Goal: Task Accomplishment & Management: Complete application form

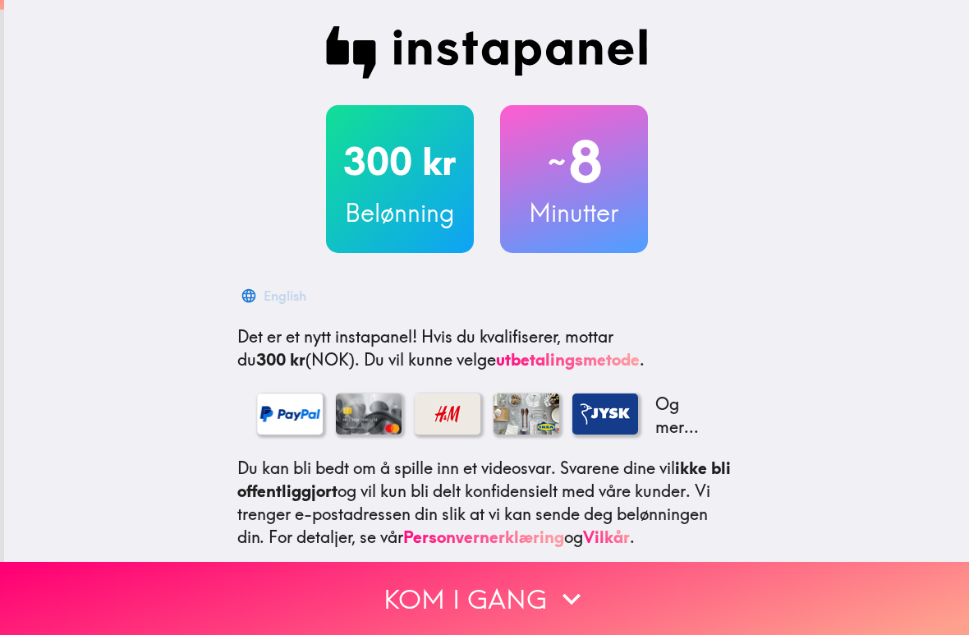
click at [142, 62] on div "300 kr Belønning ~ 8 Minutter English Det er et nytt instapanel! Hvis du kvalif…" at bounding box center [486, 358] width 965 height 716
click at [445, 563] on button "Kom i gang" at bounding box center [484, 598] width 969 height 73
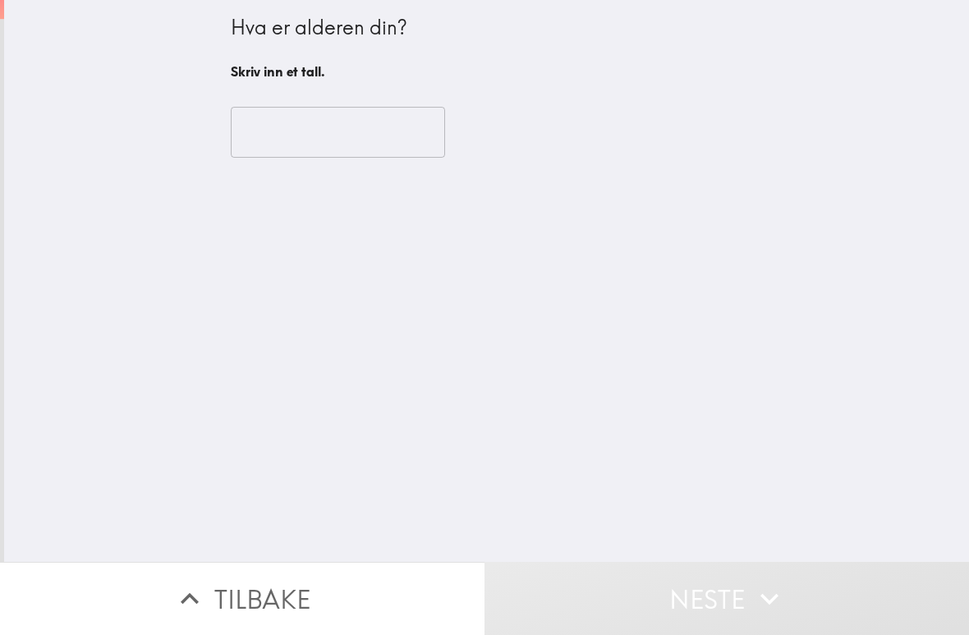
click at [273, 576] on button "Tilbake" at bounding box center [242, 598] width 484 height 73
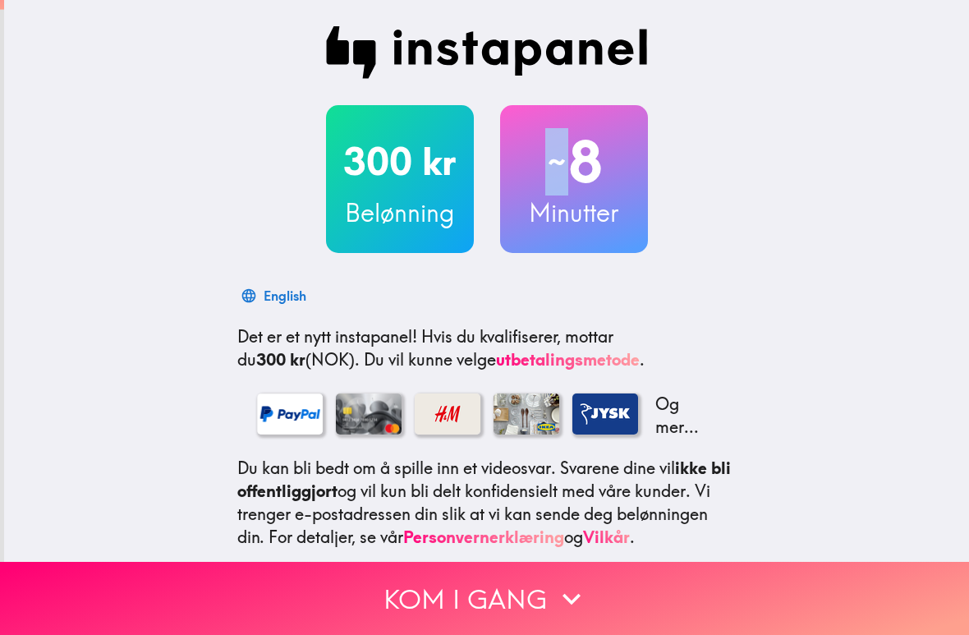
click at [959, 97] on div "300 kr Belønning ~ 8 Minutter English Det er et nytt instapanel! Hvis du kvalif…" at bounding box center [486, 358] width 965 height 716
click at [864, 194] on div "300 kr Belønning ~ 8 Minutter हिन्दी Det er et nytt instapanel! Hvis du kvalifi…" at bounding box center [486, 358] width 965 height 716
click at [17, 613] on button "Kom i gang" at bounding box center [484, 598] width 969 height 73
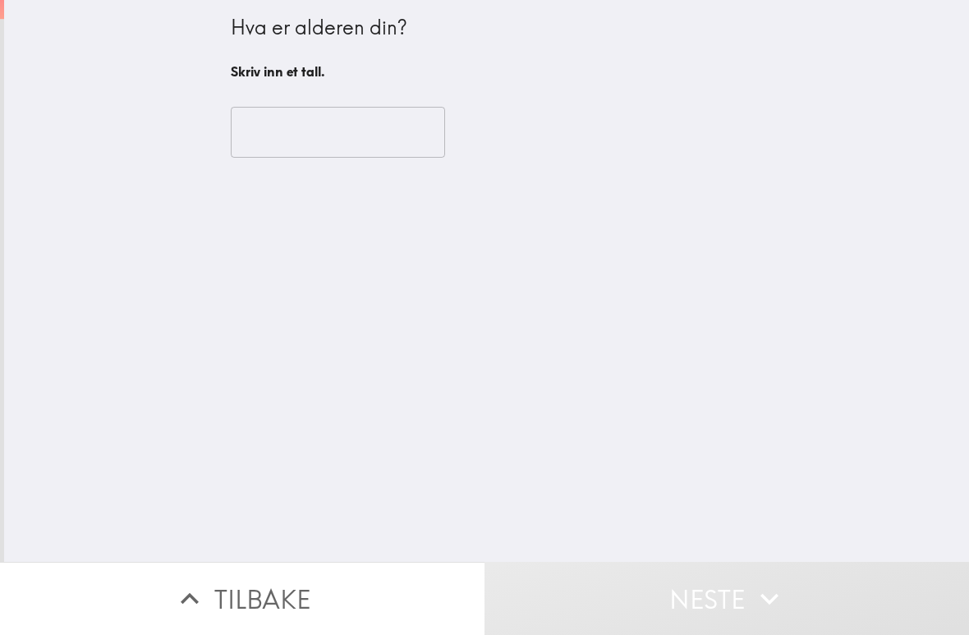
click at [277, 583] on button "Tilbake" at bounding box center [242, 598] width 484 height 73
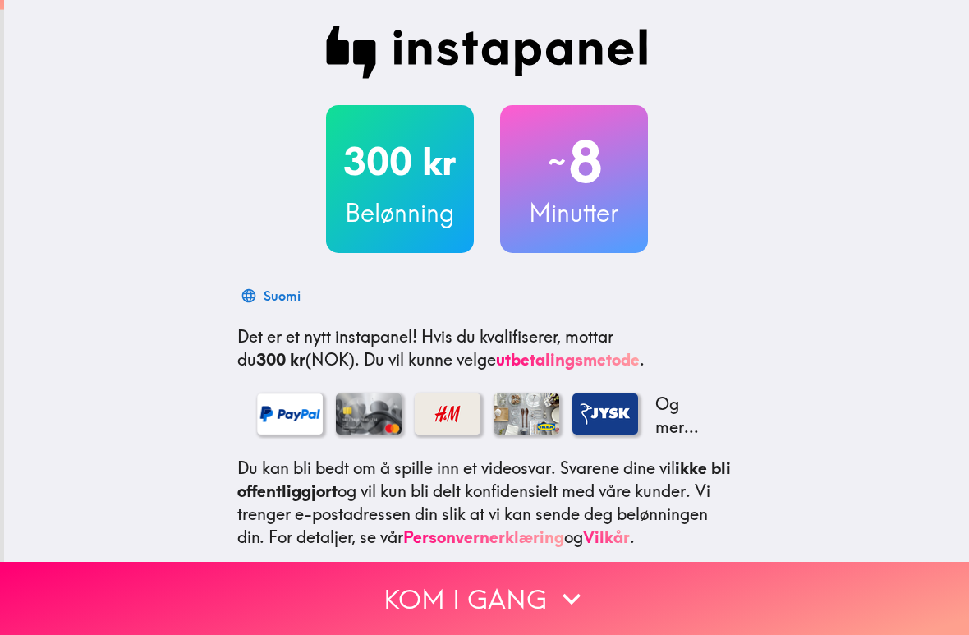
click at [21, 626] on button "Kom i gang" at bounding box center [484, 598] width 969 height 73
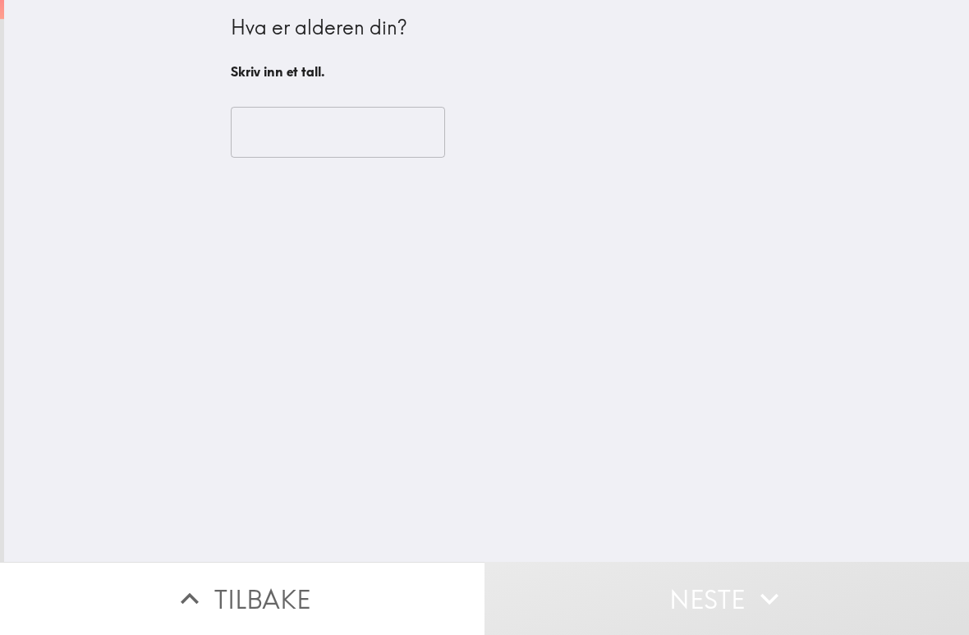
click at [11, 21] on div "Hva er alderen din? Skriv inn et tall. ​" at bounding box center [486, 281] width 965 height 562
click at [337, 578] on button "Tilbake" at bounding box center [242, 598] width 484 height 73
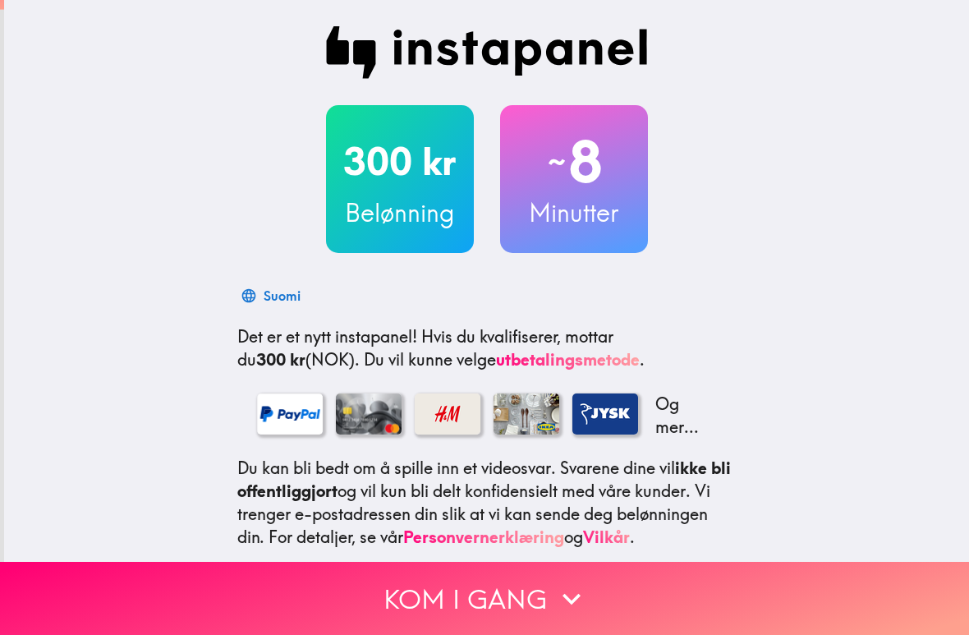
click at [579, 582] on icon "button" at bounding box center [571, 599] width 36 height 36
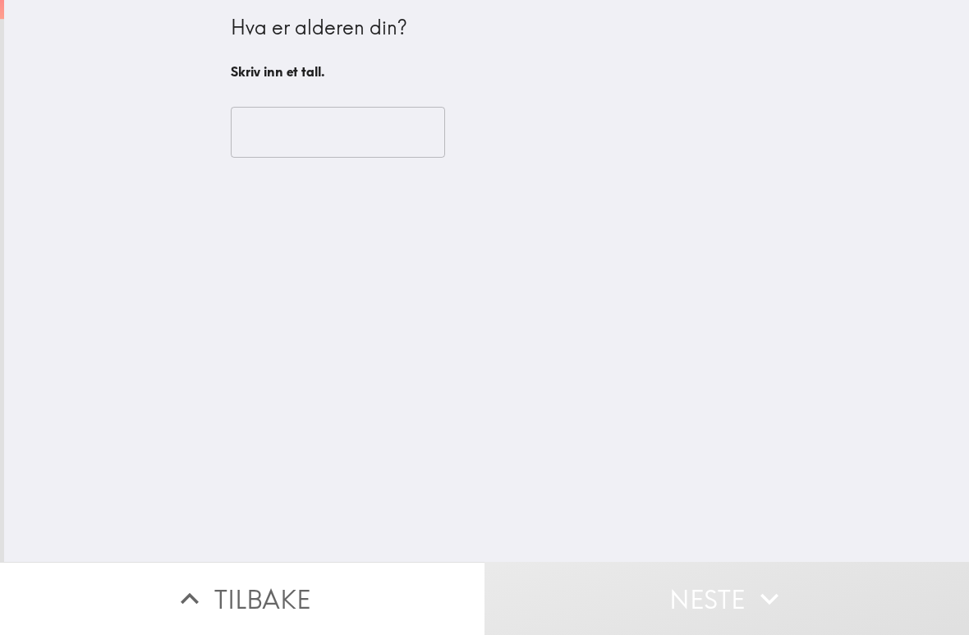
click at [292, 599] on button "Tilbake" at bounding box center [242, 598] width 484 height 73
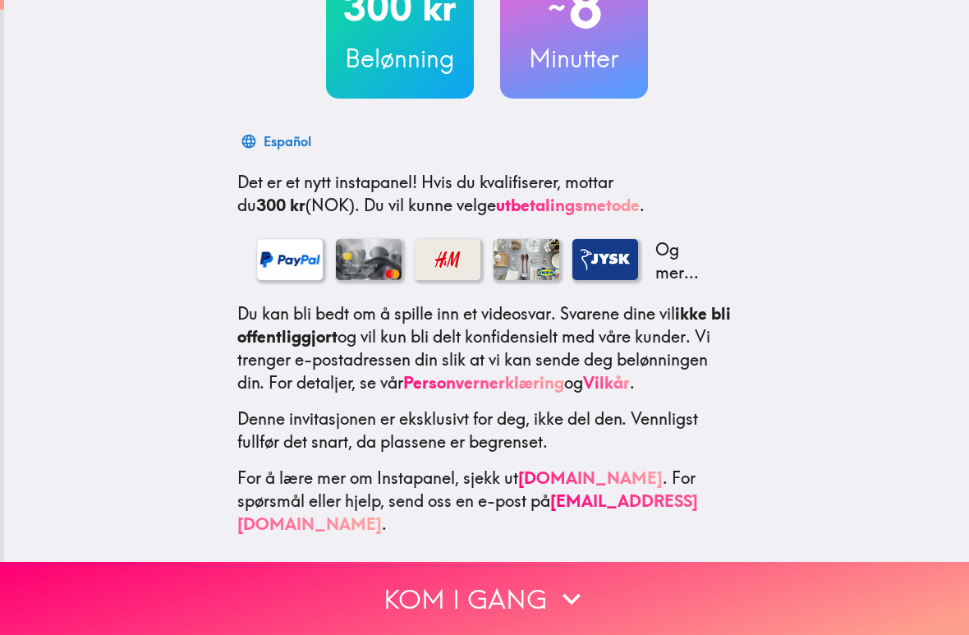
scroll to position [154, 0]
